Goal: Information Seeking & Learning: Learn about a topic

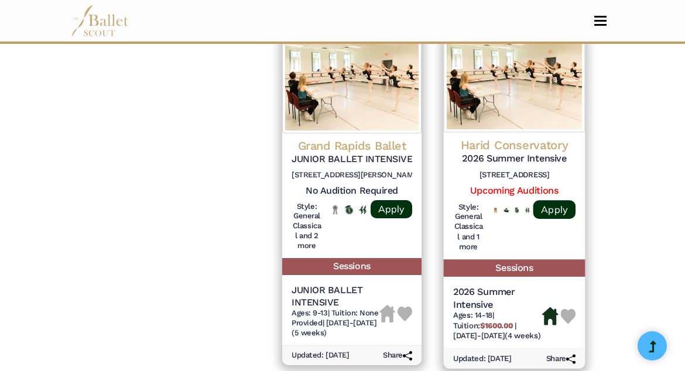
scroll to position [1794, 0]
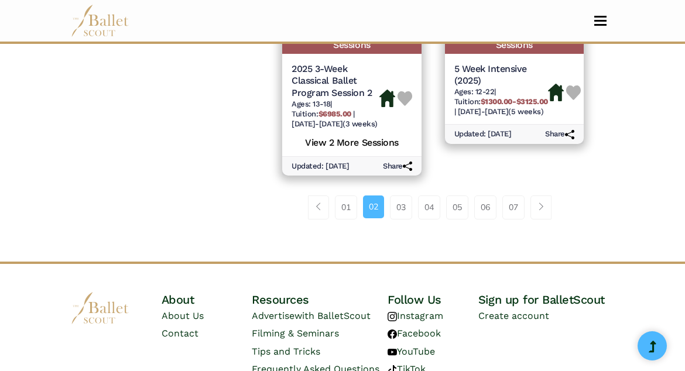
scroll to position [2036, 0]
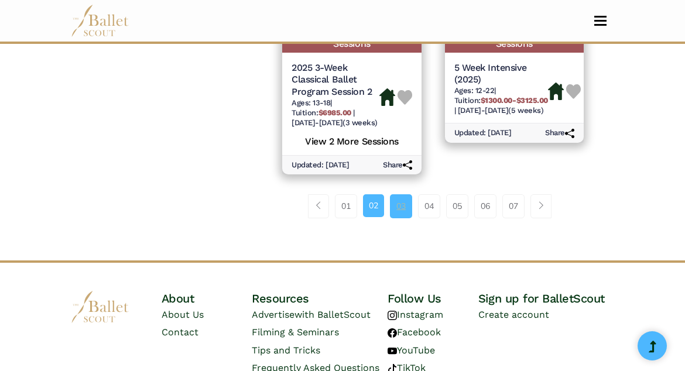
click at [402, 194] on link "03" at bounding box center [401, 205] width 22 height 23
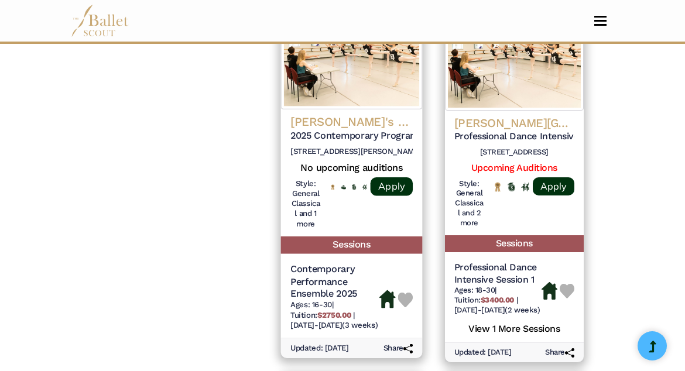
scroll to position [1086, 0]
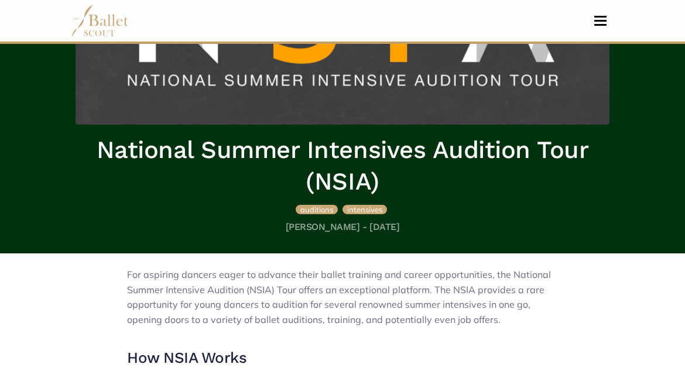
scroll to position [152, 0]
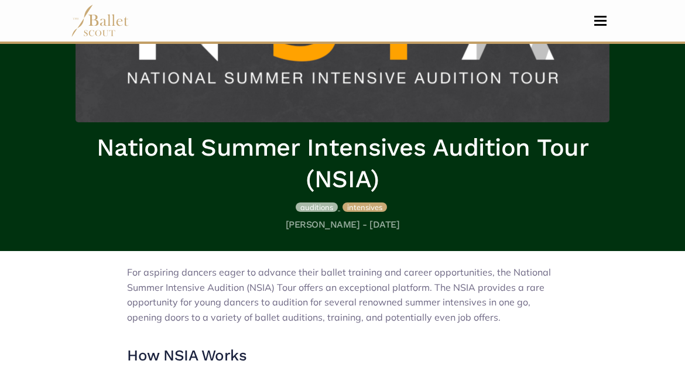
click at [313, 208] on span "auditions" at bounding box center [316, 207] width 33 height 9
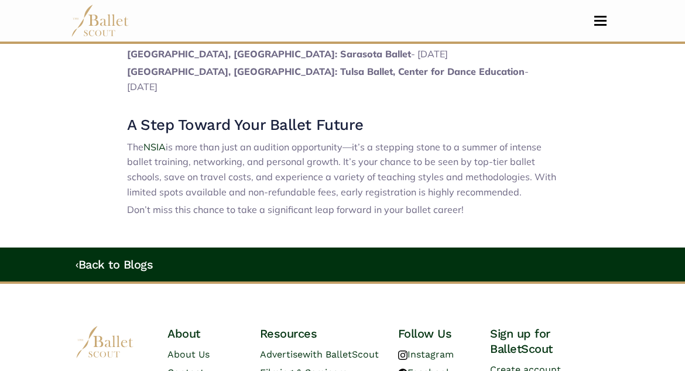
scroll to position [1223, 0]
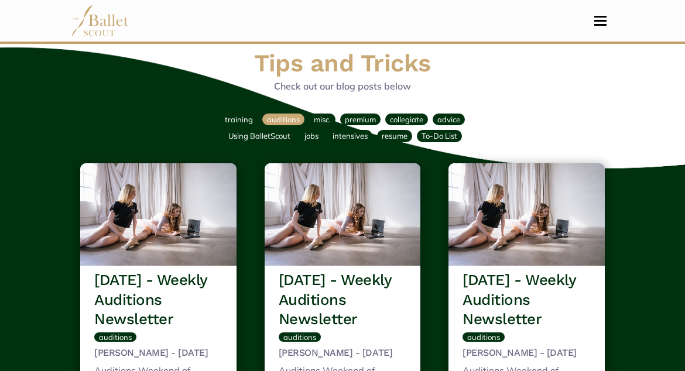
scroll to position [13, 0]
